Goal: Obtain resource: Download file/media

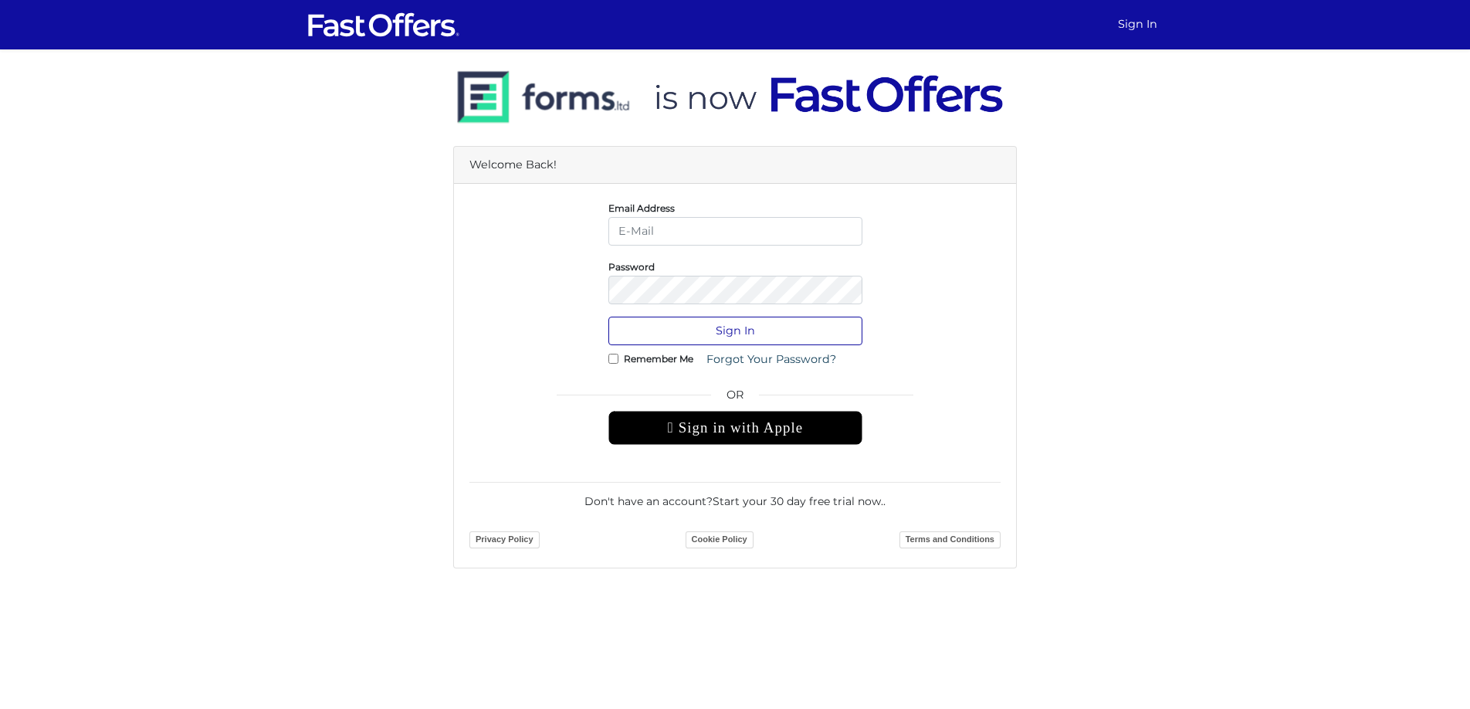
type input "[EMAIL_ADDRESS][DOMAIN_NAME]"
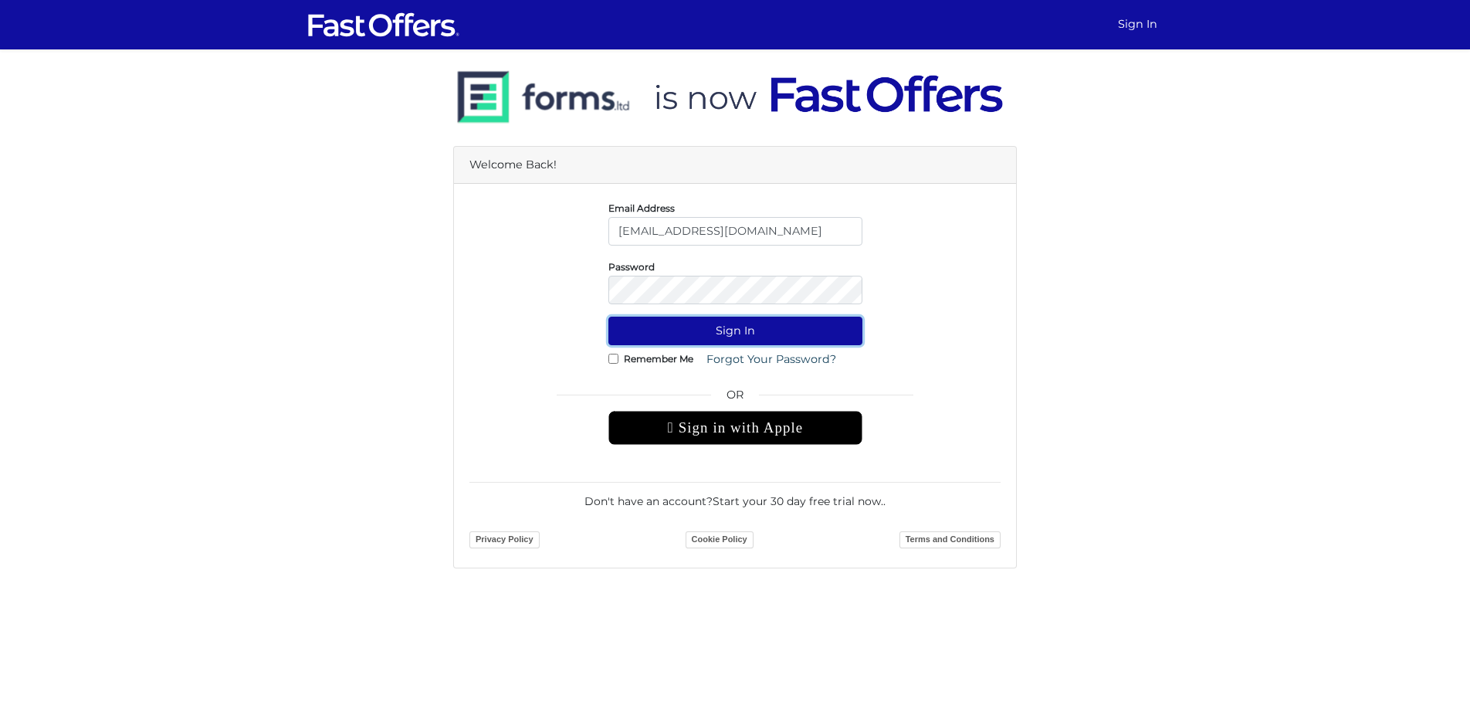
click at [806, 325] on button "Sign In" at bounding box center [735, 331] width 254 height 29
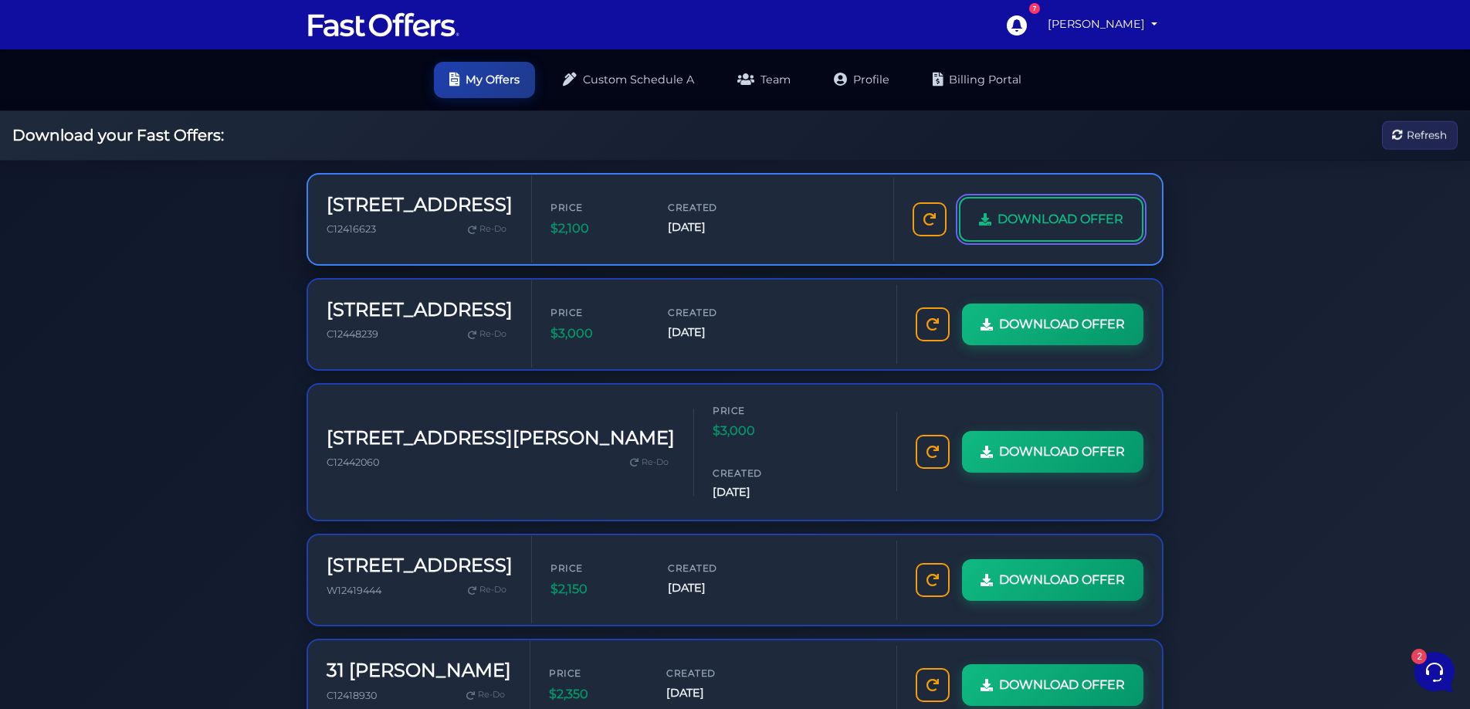
click at [1025, 233] on link "DOWNLOAD OFFER" at bounding box center [1051, 219] width 185 height 45
